Goal: Communication & Community: Answer question/provide support

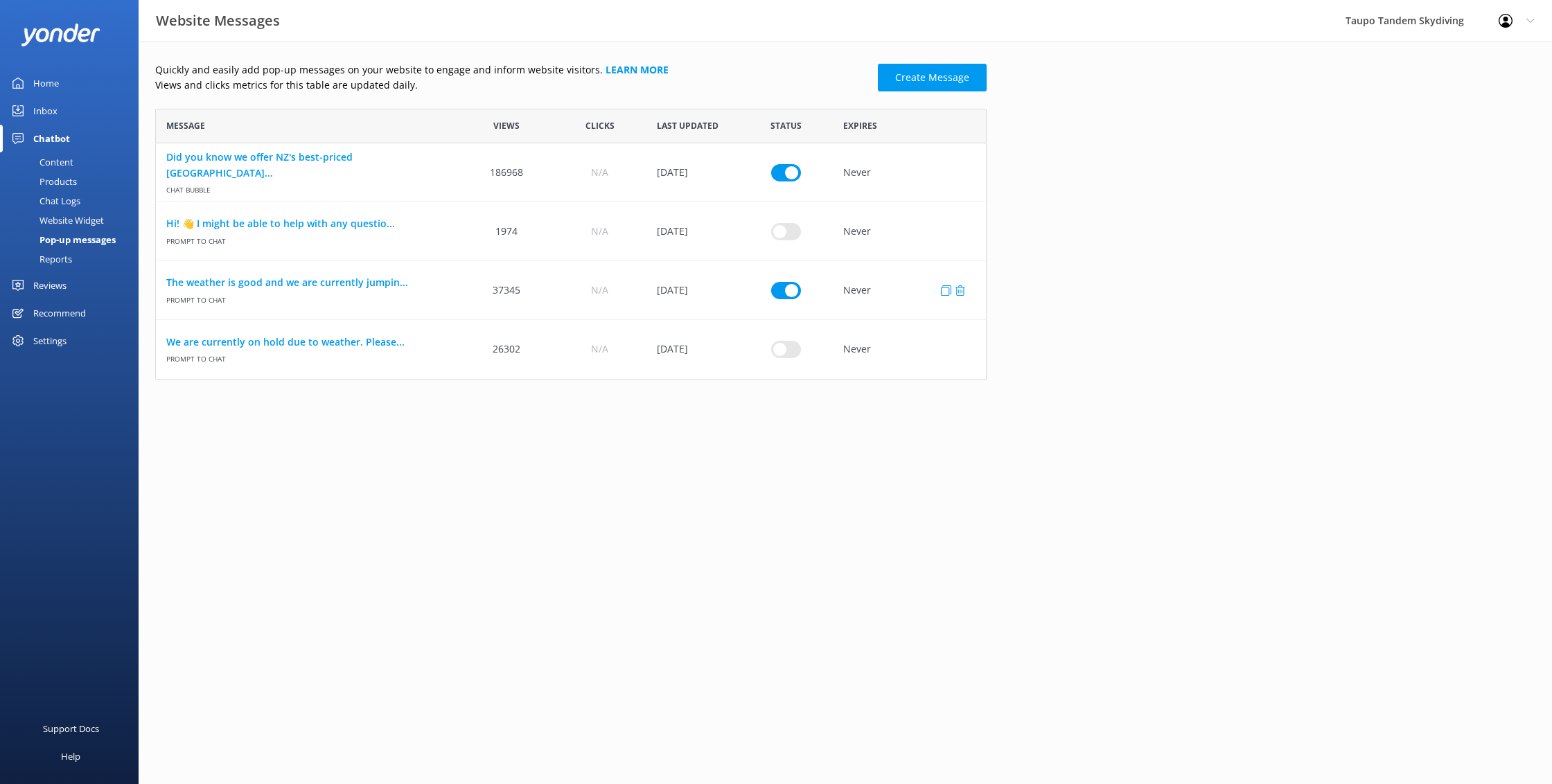
scroll to position [270, 831]
click at [363, 286] on link "The weather is good and we are currently jumpin..." at bounding box center [308, 282] width 283 height 15
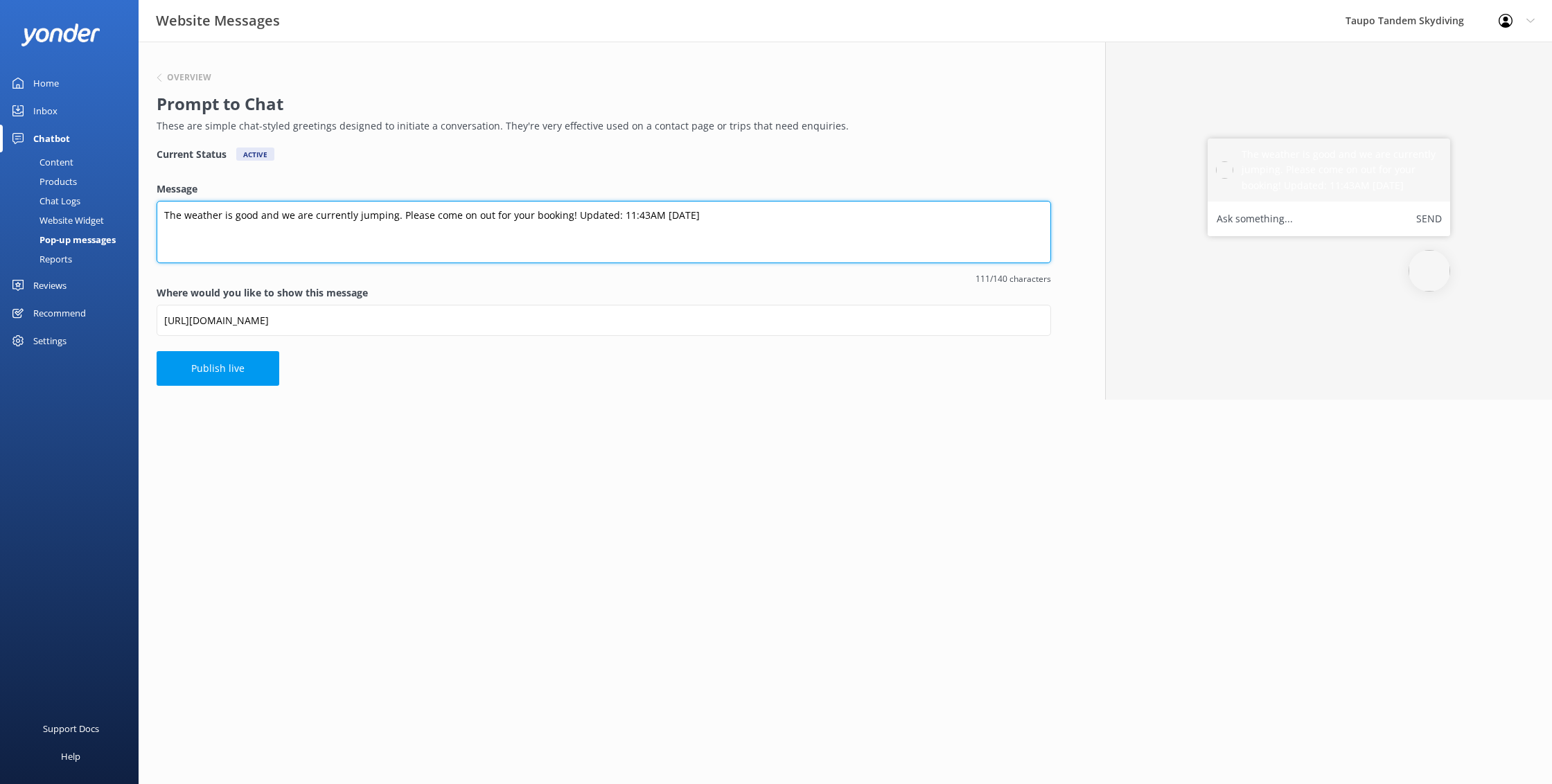
drag, startPoint x: 663, startPoint y: 211, endPoint x: 699, endPoint y: 242, distance: 47.5
click at [666, 213] on textarea "The weather is good and we are currently jumping. Please come on out for your b…" at bounding box center [603, 231] width 894 height 62
click at [629, 210] on textarea "The weather is good and we are currently jumping. Please come on out for your b…" at bounding box center [603, 231] width 894 height 62
type textarea "The weather is good and we are currently jumping. Please come on out for your b…"
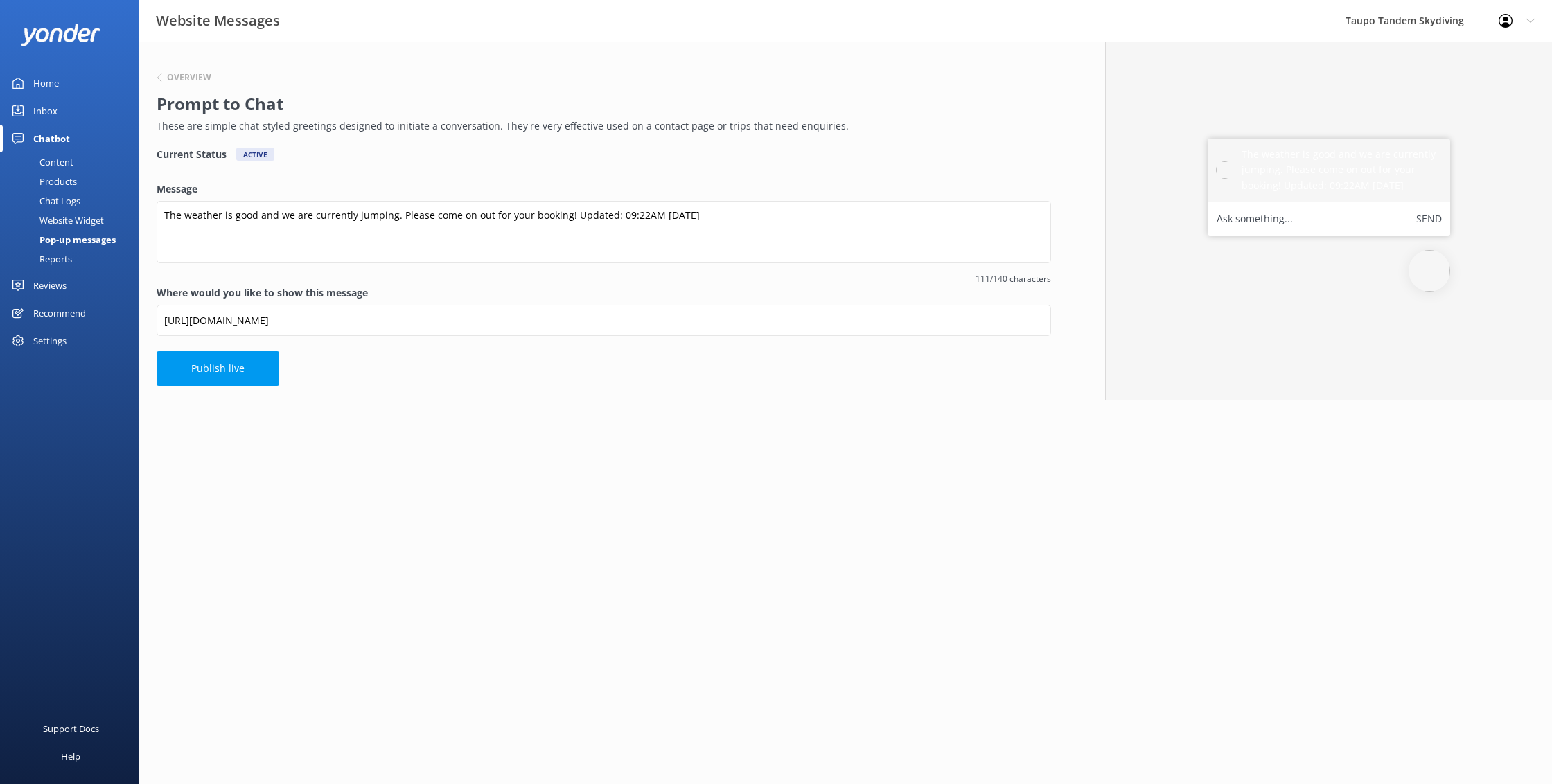
drag, startPoint x: 654, startPoint y: 181, endPoint x: 633, endPoint y: 194, distance: 24.7
click at [654, 181] on label "Message" at bounding box center [603, 189] width 894 height 15
click at [654, 201] on textarea "The weather is good and we are currently jumping. Please come on out for your b…" at bounding box center [603, 231] width 894 height 62
click at [273, 374] on button "Publish live" at bounding box center [217, 368] width 123 height 34
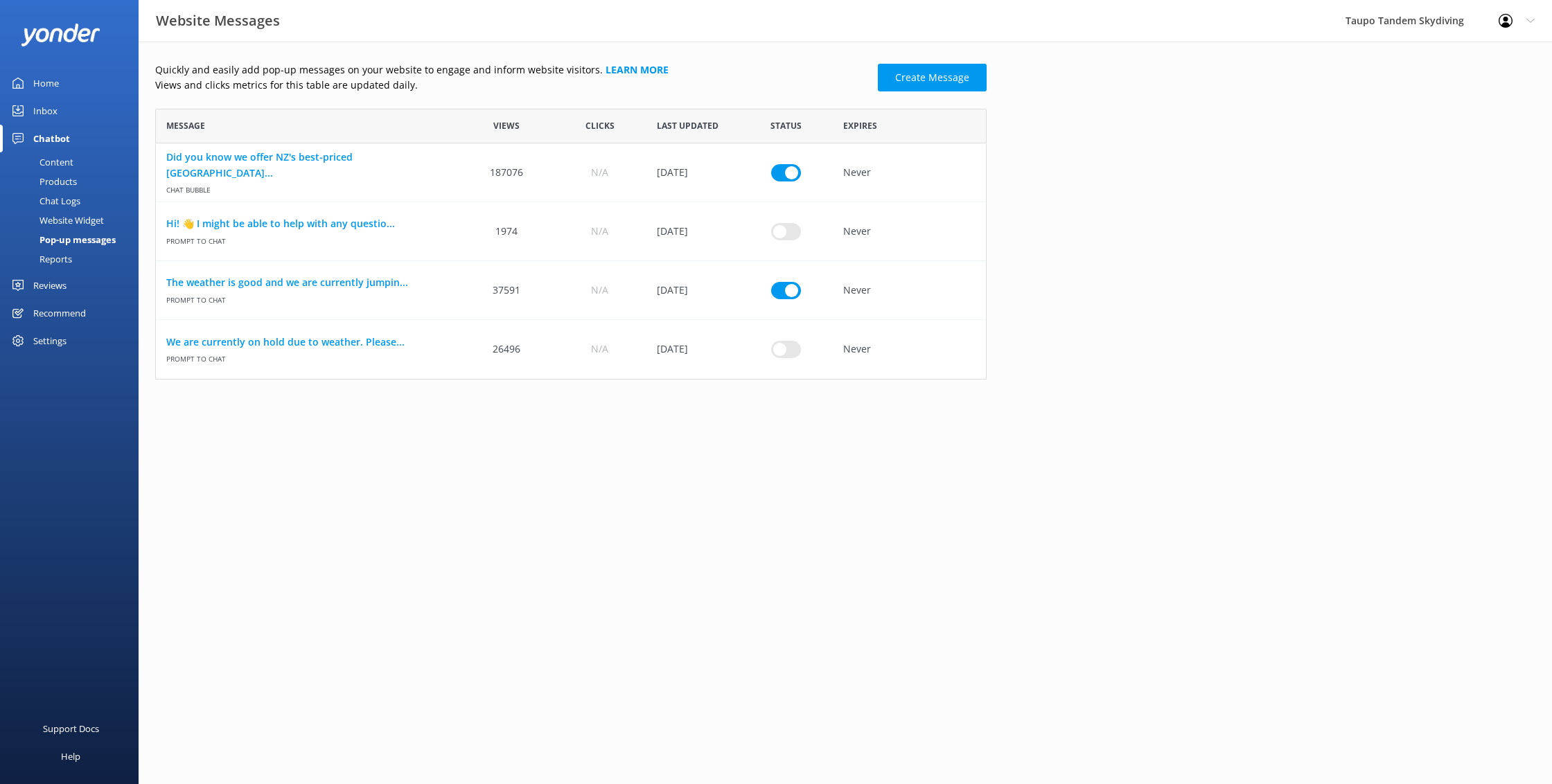
scroll to position [270, 831]
